Goal: Task Accomplishment & Management: Manage account settings

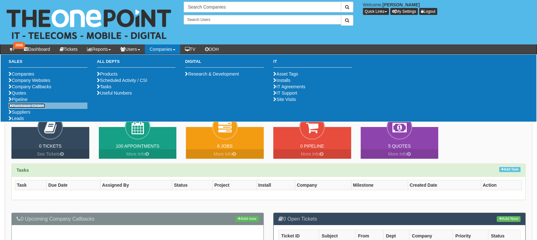
click at [24, 108] on link "Purchase Orders" at bounding box center [27, 105] width 37 height 5
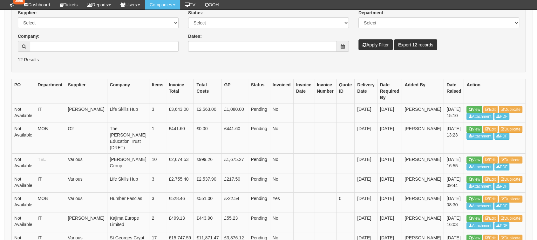
scroll to position [112, 0]
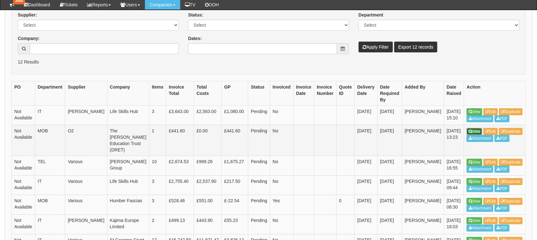
click at [469, 135] on link "View" at bounding box center [475, 131] width 16 height 7
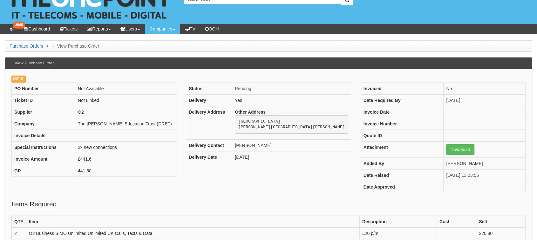
scroll to position [19, 0]
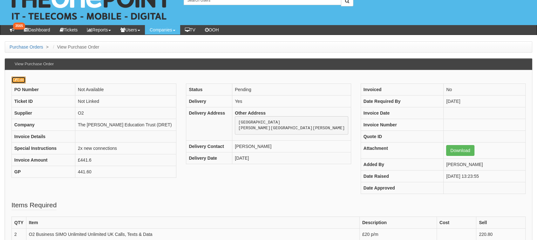
click at [18, 79] on link "Edit" at bounding box center [18, 80] width 14 height 7
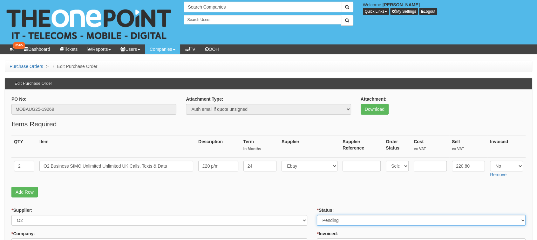
click at [358, 220] on select "Select Approved Completed Delivered Invoiced Ordered Ordered to site Part Order…" at bounding box center [421, 220] width 209 height 11
select select "2"
click at [317, 215] on select "Select Approved Completed Delivered Invoiced Ordered Ordered to site Part Order…" at bounding box center [421, 220] width 209 height 11
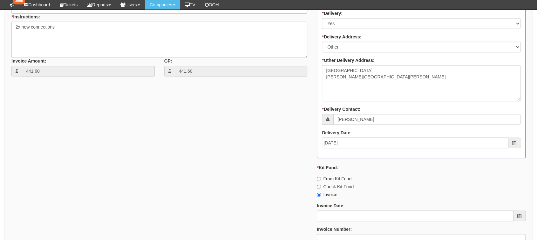
scroll to position [337, 0]
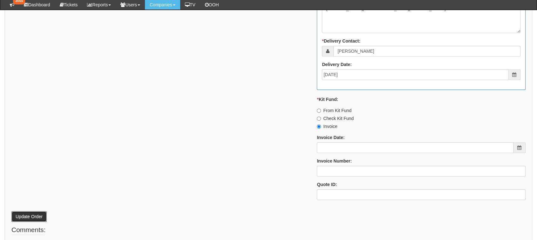
click at [34, 213] on button "Update Order" at bounding box center [28, 216] width 35 height 11
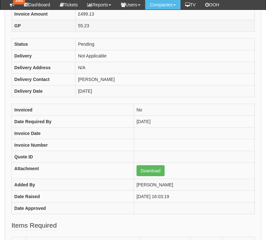
scroll to position [206, 1]
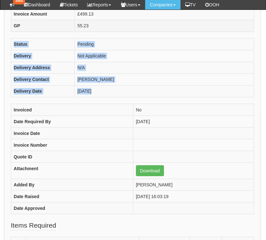
drag, startPoint x: 265, startPoint y: 118, endPoint x: 248, endPoint y: 26, distance: 93.5
click at [248, 26] on div "Purchase Orders > View Purchase Order View Purchase Order Edit PO Number Not Av…" at bounding box center [132, 161] width 266 height 533
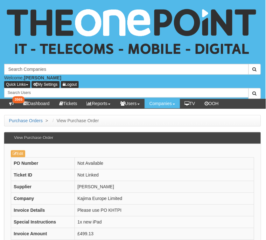
scroll to position [0, 1]
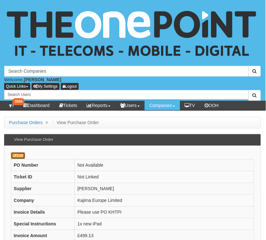
click at [11, 154] on link "Edit" at bounding box center [18, 155] width 14 height 7
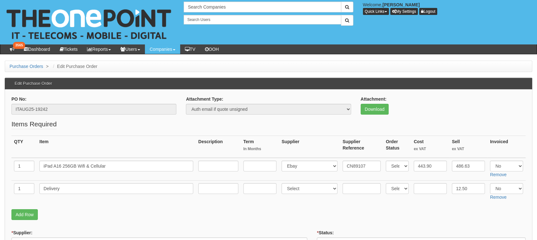
drag, startPoint x: 392, startPoint y: 174, endPoint x: 433, endPoint y: 167, distance: 41.5
click at [266, 167] on tr "1 iPad A16 256GB Wifi & Cellular Select 123 REG.co.uk 1Password 3 4Gon AA Jones…" at bounding box center [268, 169] width 515 height 23
click at [266, 167] on input "443.90" at bounding box center [430, 166] width 33 height 11
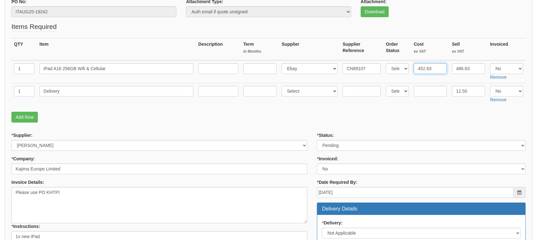
scroll to position [116, 0]
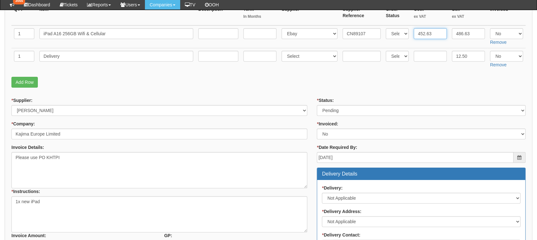
type input "452.63"
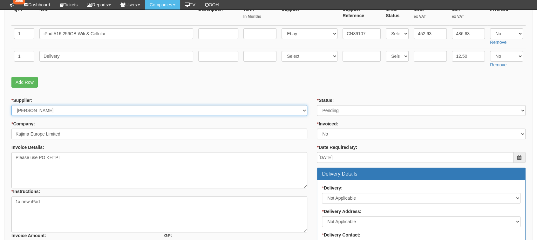
click at [176, 113] on select "Select 123 REG.co.uk 1Password 3 4Gon AA Jones Electric Ltd Abzorb Access Group…" at bounding box center [159, 110] width 296 height 11
select select "54"
click at [11, 105] on select "Select 123 REG.co.uk 1Password 3 4Gon AA Jones Electric Ltd Abzorb Access Group…" at bounding box center [159, 110] width 296 height 11
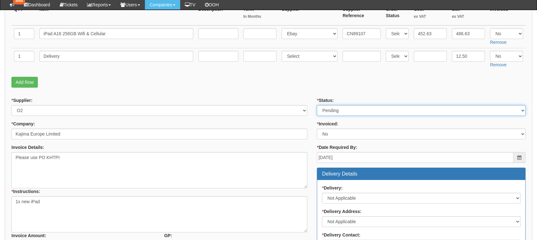
click at [266, 112] on select "Select Approved Completed Delivered Invoiced Ordered Ordered to site Part Order…" at bounding box center [421, 110] width 209 height 11
select select "9"
click at [266, 105] on select "Select Approved Completed Delivered Invoiced Ordered Ordered to site Part Order…" at bounding box center [421, 110] width 209 height 11
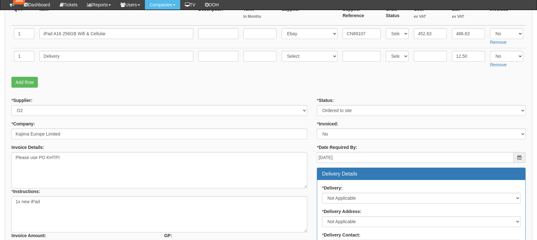
click at [266, 86] on p "Add Row" at bounding box center [268, 82] width 515 height 11
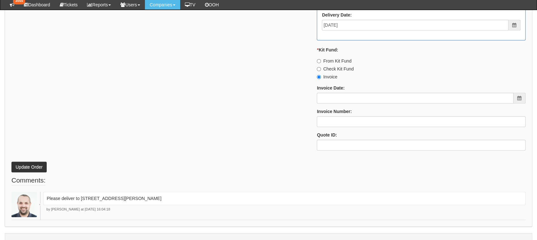
scroll to position [372, 0]
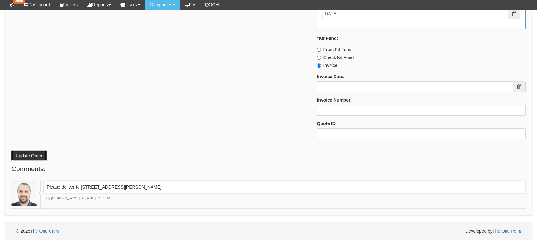
click at [38, 153] on button "Update Order" at bounding box center [28, 155] width 35 height 11
